Goal: Check status: Check status

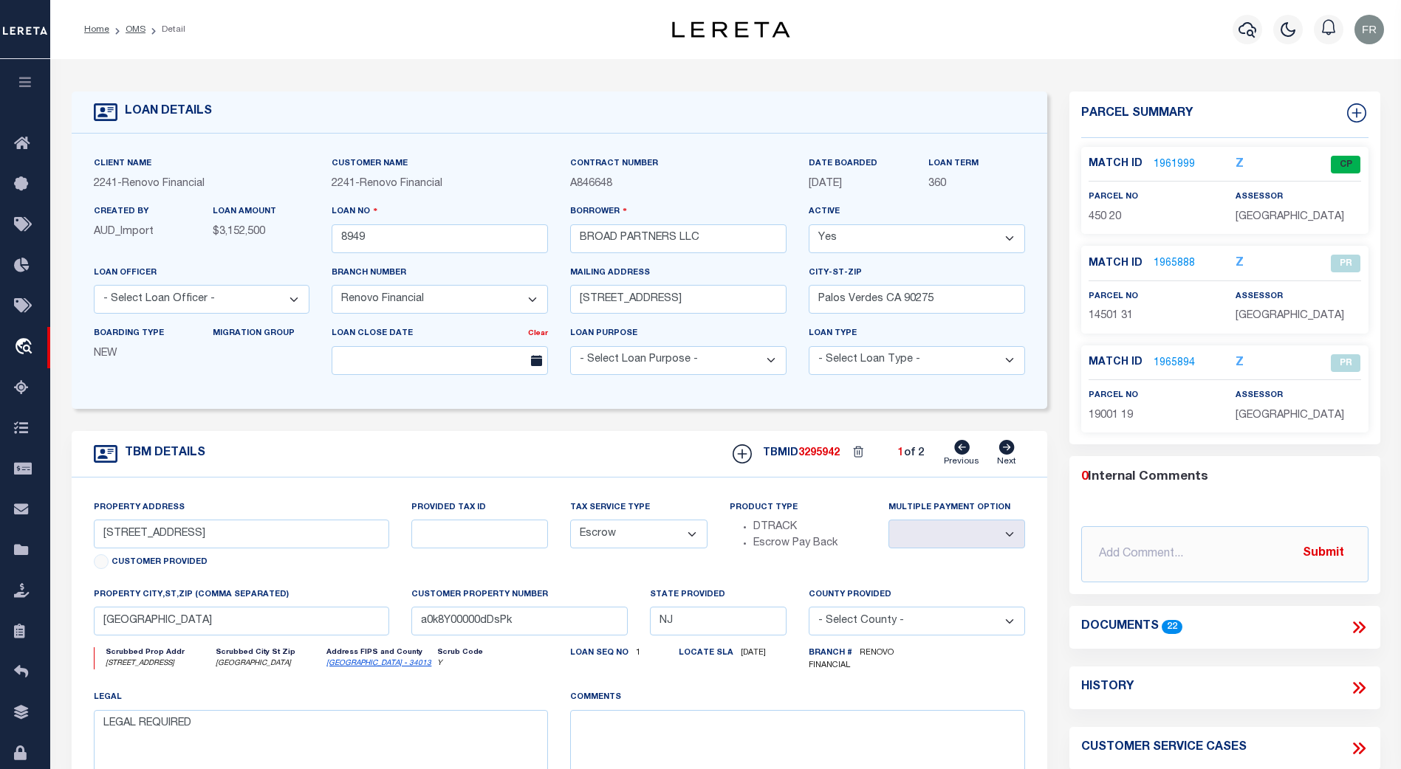
select select "25066"
select select "Escrow"
click at [135, 30] on link "OMS" at bounding box center [136, 29] width 20 height 9
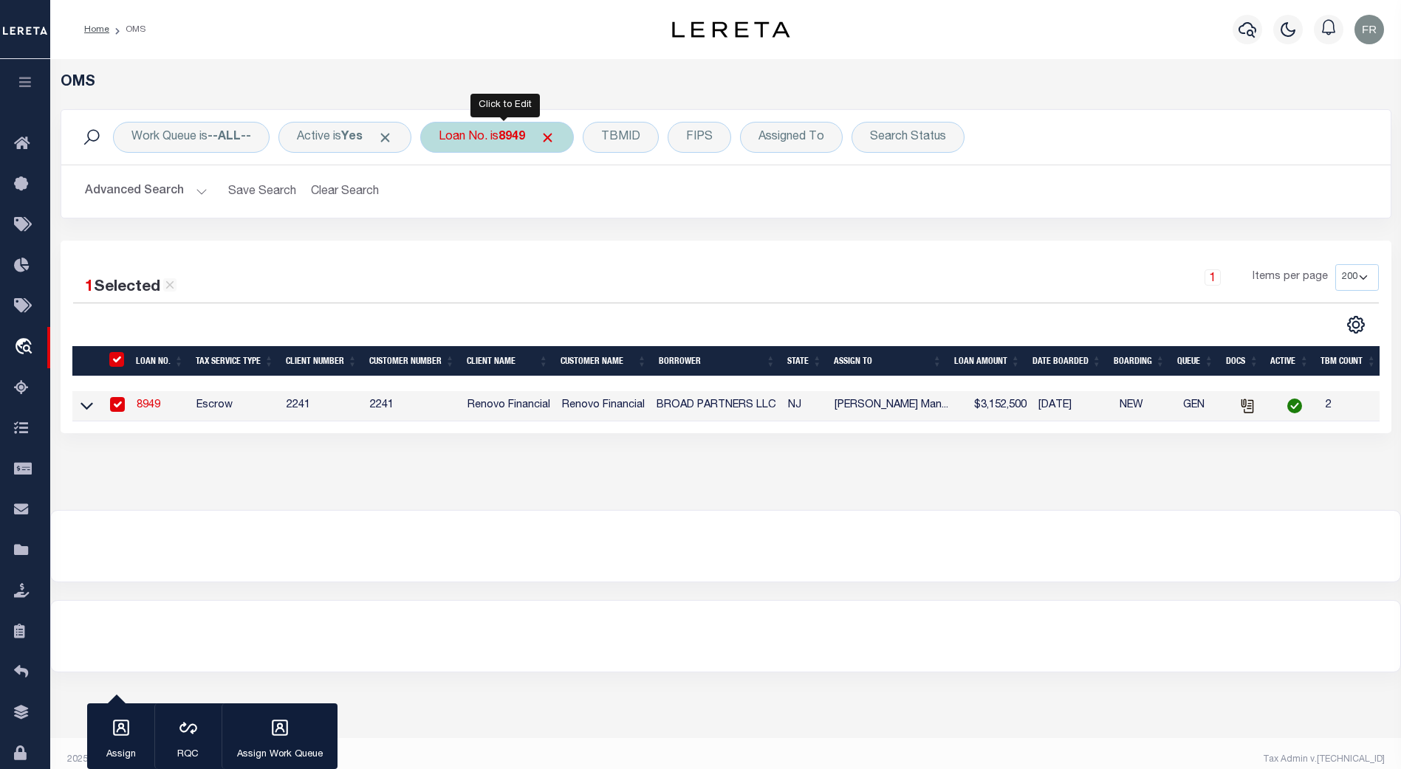
click at [512, 141] on b "8949" at bounding box center [511, 137] width 27 height 12
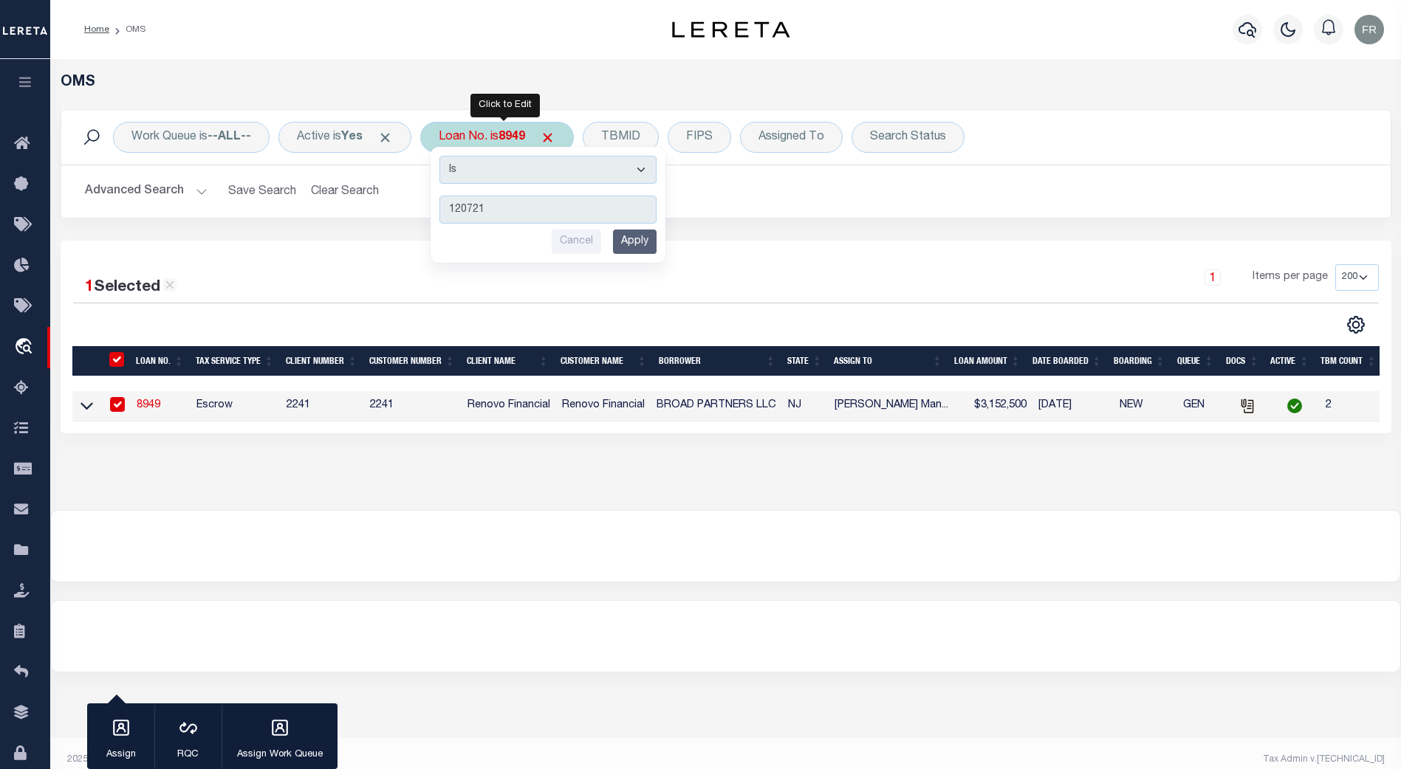
type input "120721"
click at [642, 243] on input "Apply" at bounding box center [635, 242] width 44 height 24
